Goal: Task Accomplishment & Management: Use online tool/utility

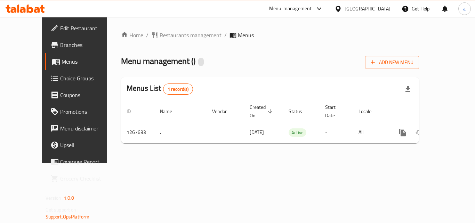
click at [170, 66] on span "Menu management ( )" at bounding box center [158, 61] width 74 height 16
click at [196, 56] on div "Menu management ( ) Add New Menu" at bounding box center [270, 61] width 298 height 16
click at [183, 67] on div "Menu management ( ) Add New Menu" at bounding box center [270, 61] width 298 height 16
drag, startPoint x: 170, startPoint y: 63, endPoint x: 191, endPoint y: 71, distance: 22.5
click at [191, 71] on div "Home / Restaurants management / Menus Menu management ( ) Add New Menu Menus Li…" at bounding box center [270, 90] width 298 height 118
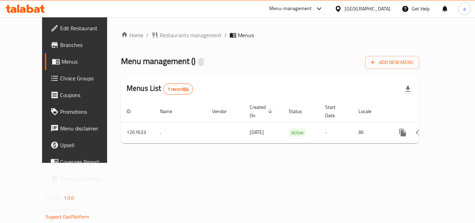
click at [152, 62] on span "Menu management ( )" at bounding box center [158, 61] width 74 height 16
drag, startPoint x: 168, startPoint y: 62, endPoint x: 181, endPoint y: 67, distance: 13.8
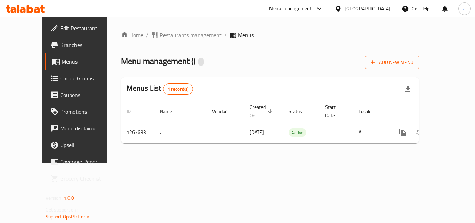
click at [181, 67] on div "Menu management ( ) Add New Menu" at bounding box center [270, 61] width 298 height 16
drag, startPoint x: 185, startPoint y: 63, endPoint x: 163, endPoint y: 68, distance: 21.9
click at [163, 68] on div "Menu management ( ) Add New Menu" at bounding box center [270, 61] width 298 height 16
